Goal: Information Seeking & Learning: Learn about a topic

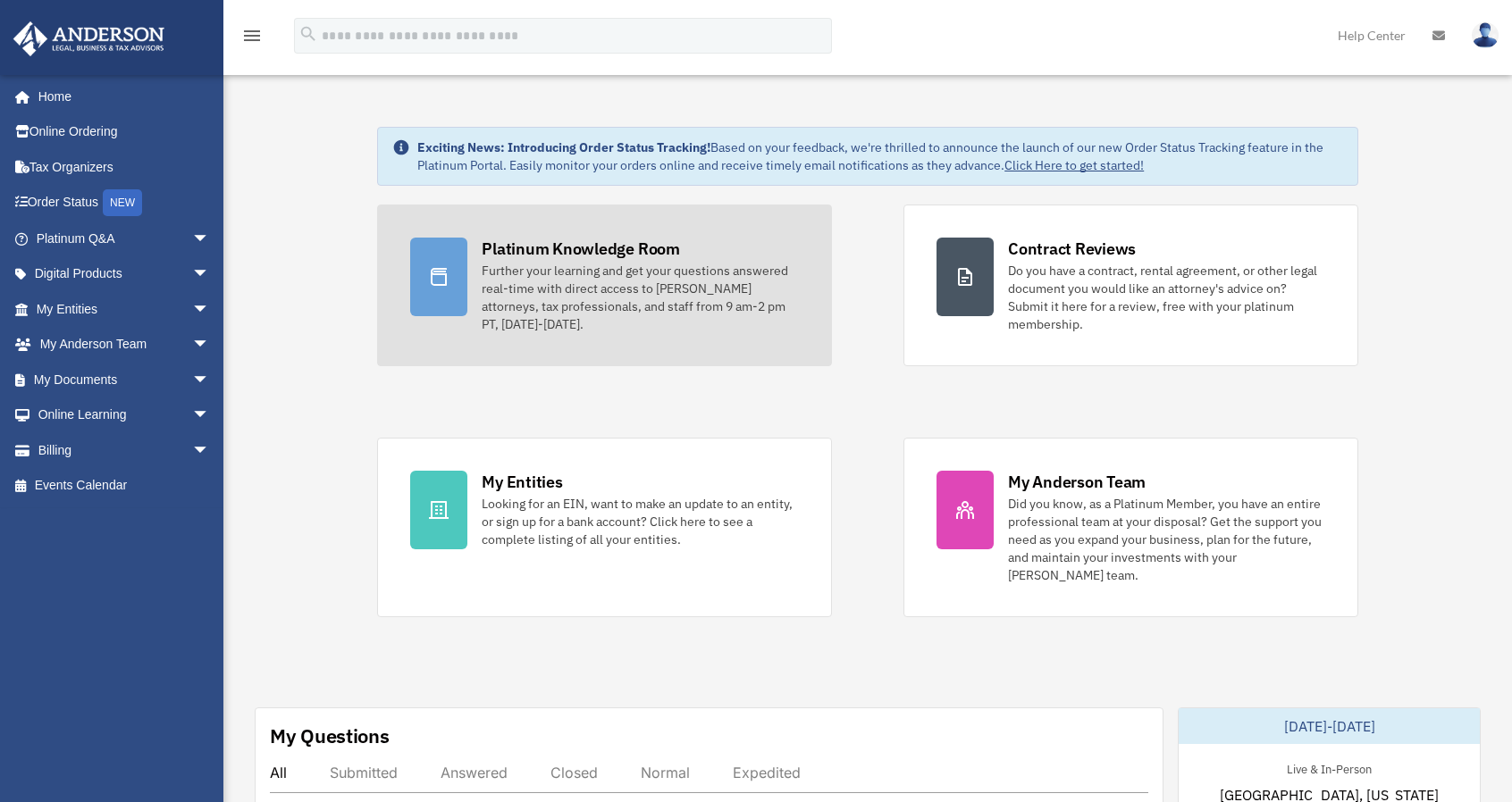
click at [570, 262] on div "Further your learning and get your questions answered real-time with direct acc…" at bounding box center [640, 297] width 317 height 71
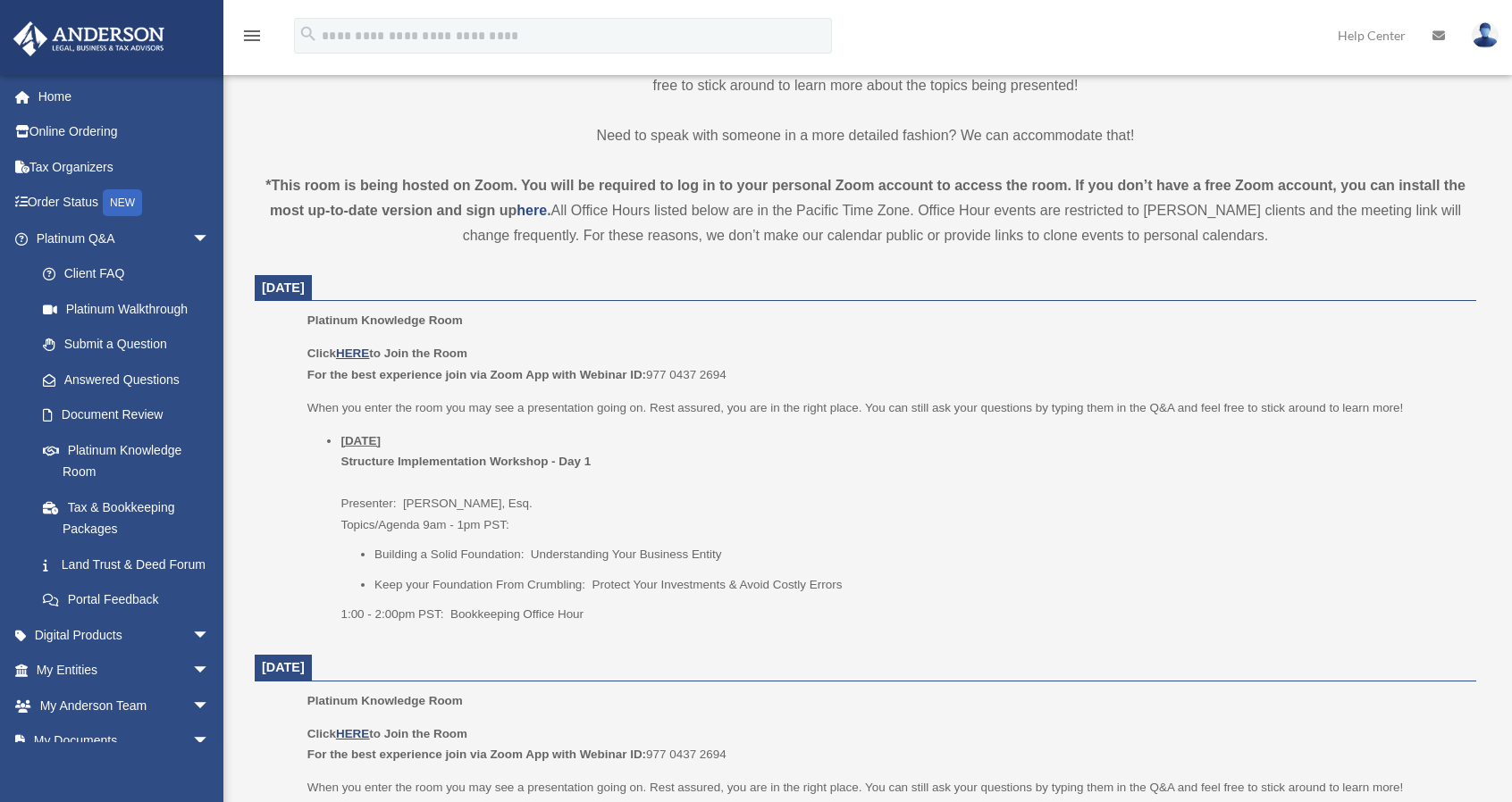
scroll to position [536, 0]
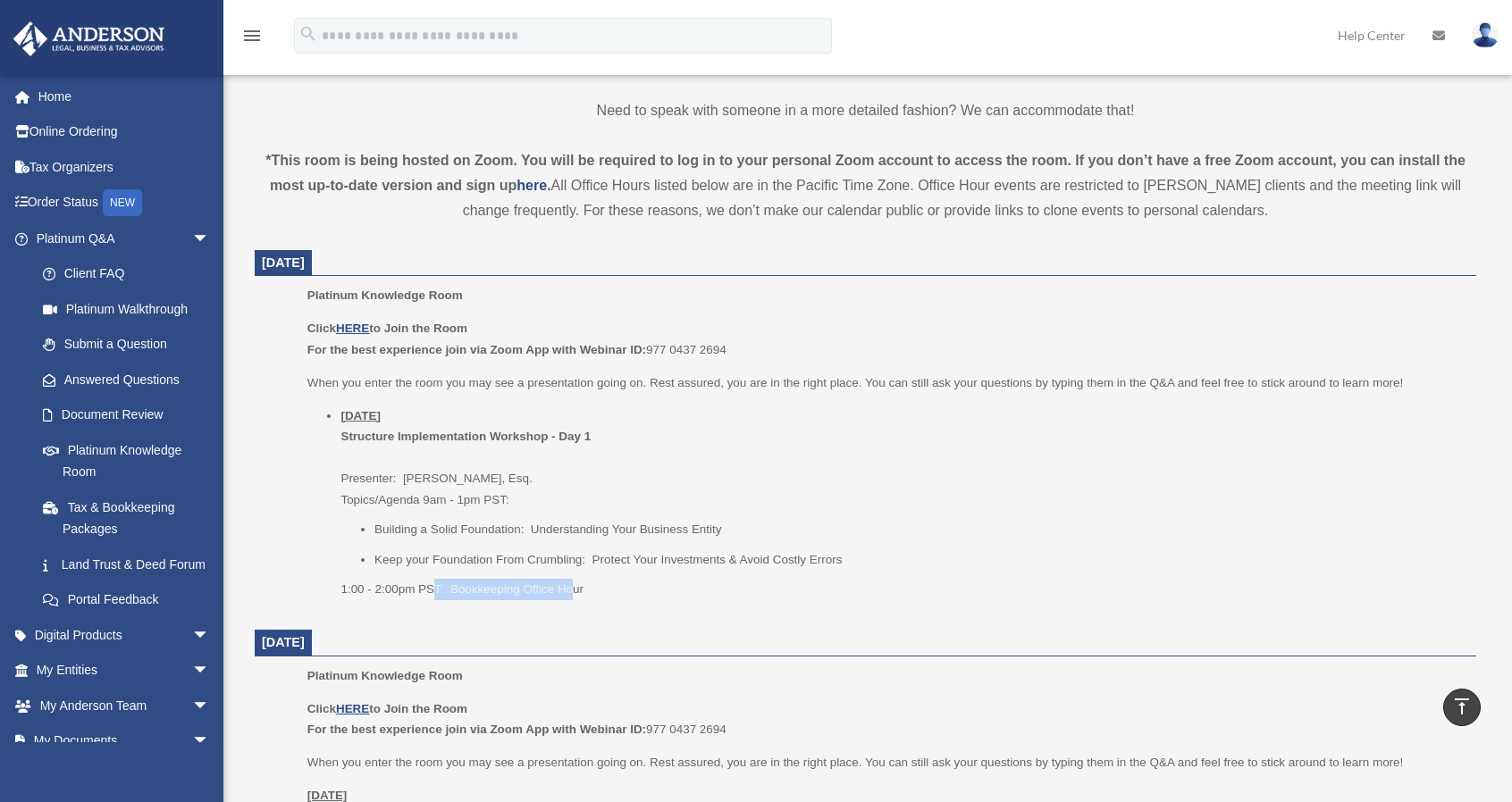
drag, startPoint x: 436, startPoint y: 581, endPoint x: 580, endPoint y: 570, distance: 144.4
click at [577, 571] on li "[DATE] Structure Implementation Workshop - Day 1 Presenter: [PERSON_NAME], Esq.…" at bounding box center [902, 503] width 1123 height 194
drag, startPoint x: 418, startPoint y: 495, endPoint x: 531, endPoint y: 497, distance: 113.0
click at [531, 497] on li "Thursday, September 25 Structure Implementation Workshop - Day 1 Presenter: Gwe…" at bounding box center [902, 503] width 1123 height 194
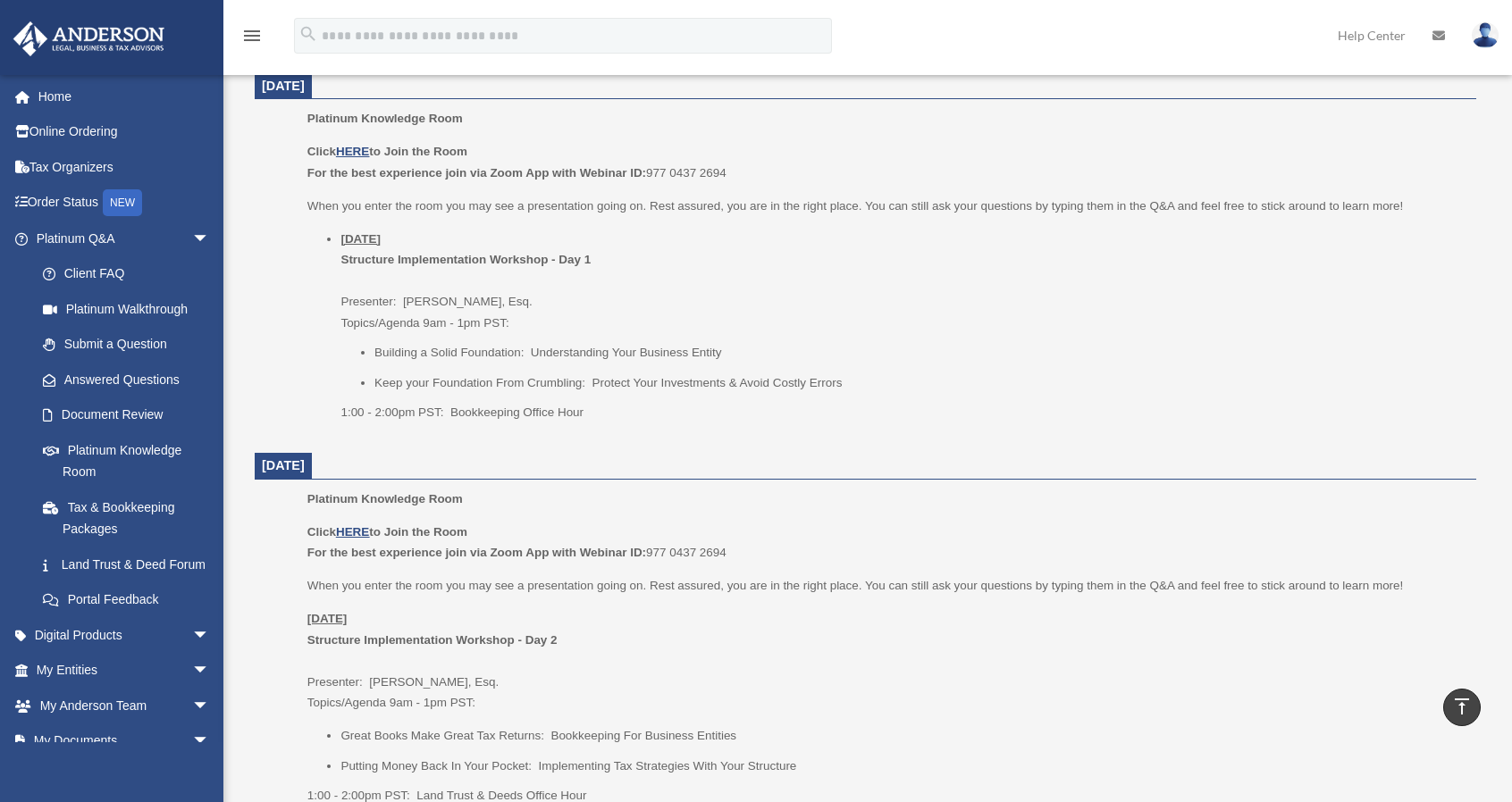
scroll to position [626, 0]
